Goal: Task Accomplishment & Management: Complete application form

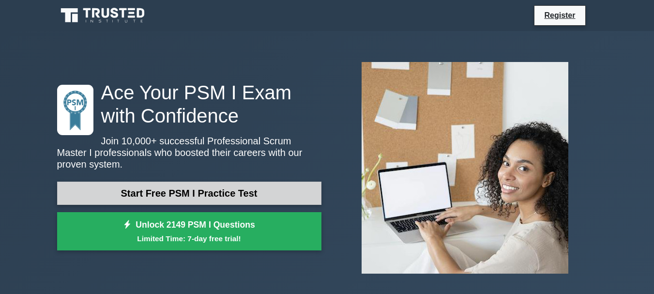
click at [167, 194] on link "Start Free PSM I Practice Test" at bounding box center [189, 193] width 264 height 23
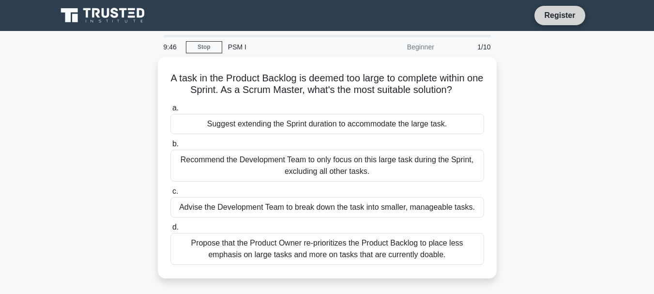
click at [553, 15] on link "Register" at bounding box center [559, 15] width 43 height 12
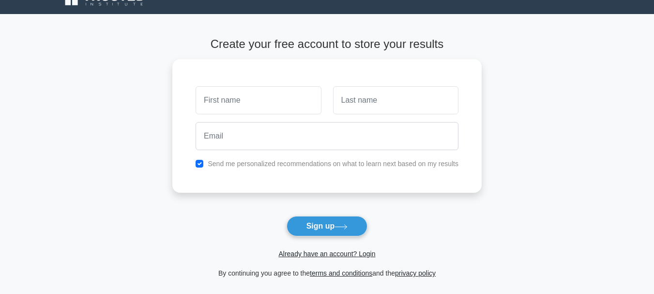
scroll to position [3, 0]
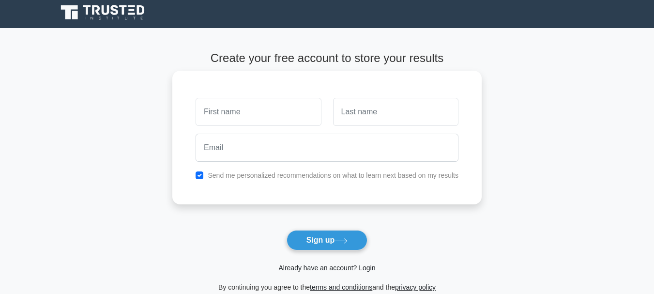
click at [257, 112] on input "text" at bounding box center [258, 112] width 125 height 28
type input "Asif"
click at [377, 110] on input "text" at bounding box center [395, 112] width 125 height 28
drag, startPoint x: 369, startPoint y: 112, endPoint x: 305, endPoint y: 108, distance: 64.1
click at [305, 108] on div "Asif DASH" at bounding box center [327, 112] width 275 height 36
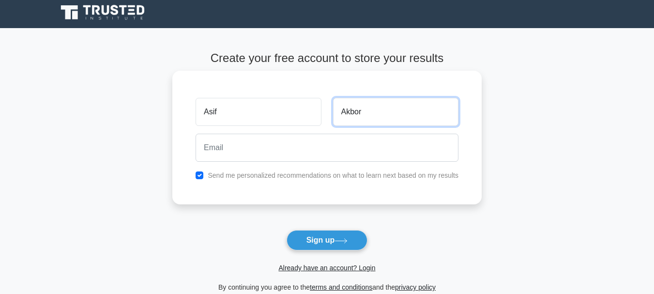
type input "Akbor"
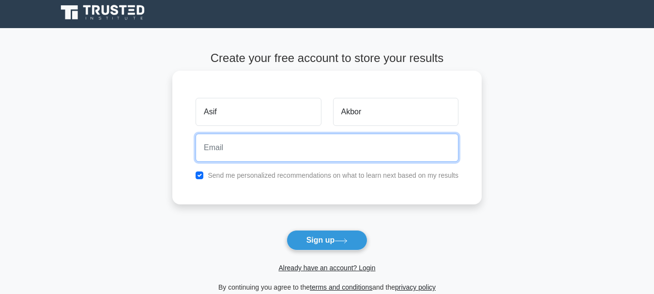
click at [264, 150] on input "email" at bounding box center [327, 148] width 263 height 28
type input "[EMAIL_ADDRESS][DOMAIN_NAME]"
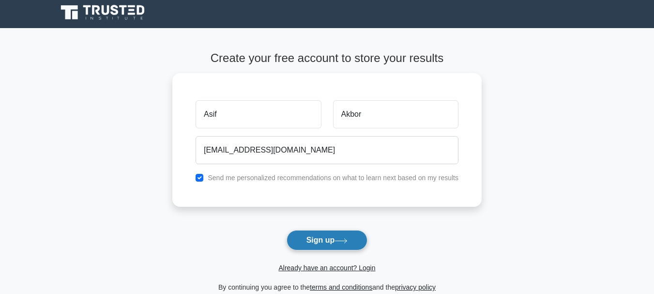
click at [336, 240] on button "Sign up" at bounding box center [327, 240] width 81 height 20
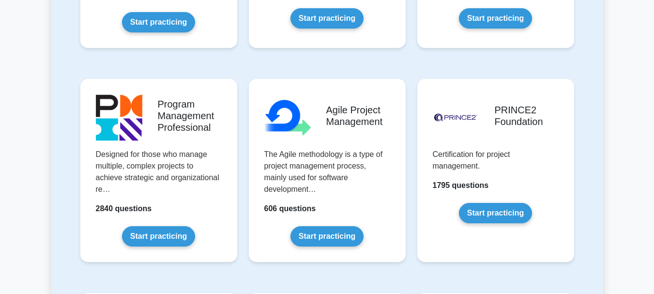
scroll to position [647, 0]
